Goal: Information Seeking & Learning: Learn about a topic

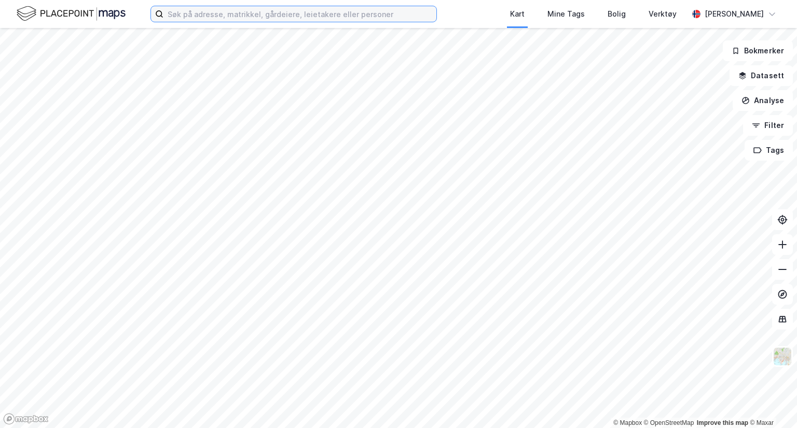
click at [264, 15] on input at bounding box center [299, 14] width 273 height 16
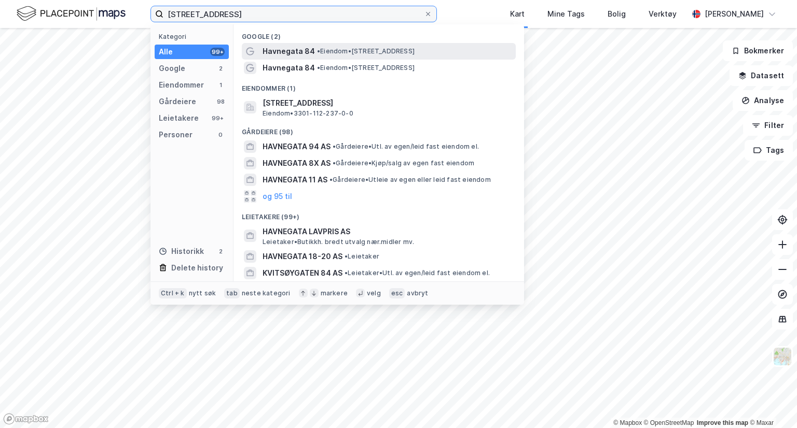
type input "[STREET_ADDRESS]"
click at [308, 52] on span "Havnegata 84" at bounding box center [288, 51] width 52 height 12
